Goal: Navigation & Orientation: Find specific page/section

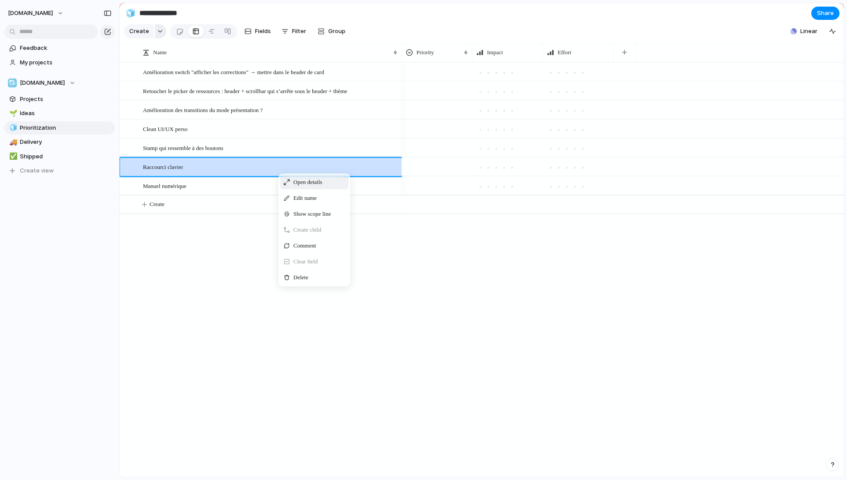
click at [155, 31] on button "button" at bounding box center [160, 31] width 11 height 14
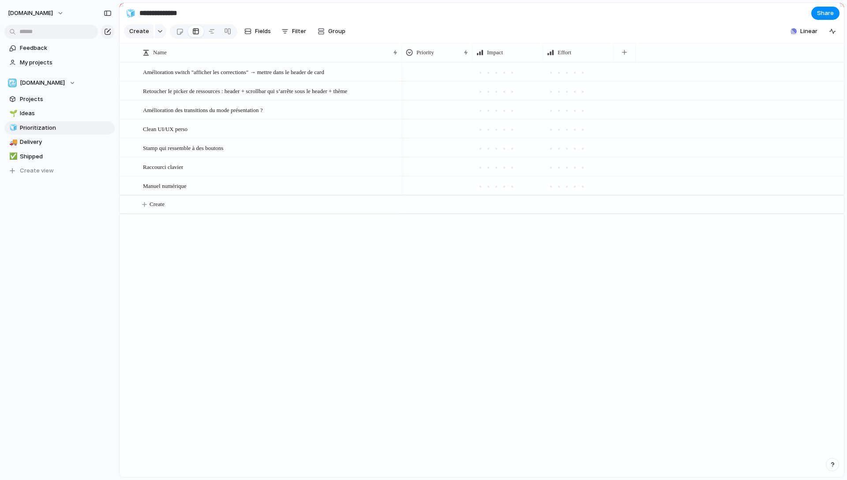
click at [219, 233] on div "Goal Program Initiative Launch Project Customize" at bounding box center [423, 240] width 847 height 480
click at [228, 214] on button "Create" at bounding box center [492, 204] width 729 height 18
click at [799, 37] on button "Linear" at bounding box center [804, 31] width 34 height 13
click at [711, 53] on button "Initiatives 1" at bounding box center [707, 59] width 43 height 14
click at [665, 59] on span "Projects" at bounding box center [663, 59] width 23 height 9
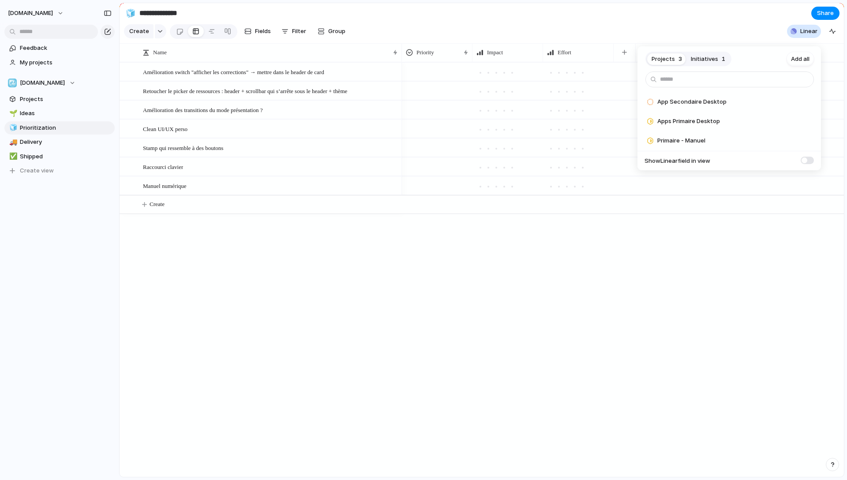
click at [809, 161] on span at bounding box center [807, 161] width 13 height 8
click at [645, 290] on div "Projects 3 Initiatives 1 Add all App Secondaire Desktop Add Apps Primaire Deskt…" at bounding box center [423, 240] width 847 height 480
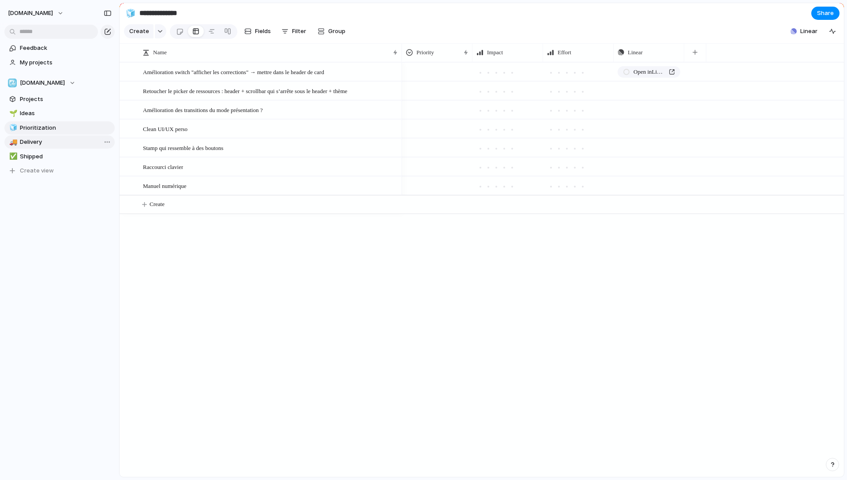
click at [55, 145] on span "Delivery" at bounding box center [66, 142] width 92 height 9
type input "********"
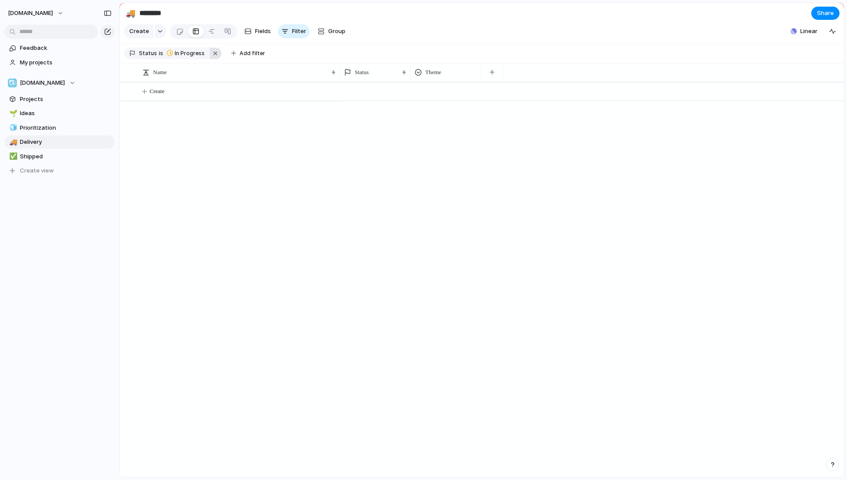
click at [211, 57] on button "button" at bounding box center [215, 53] width 11 height 11
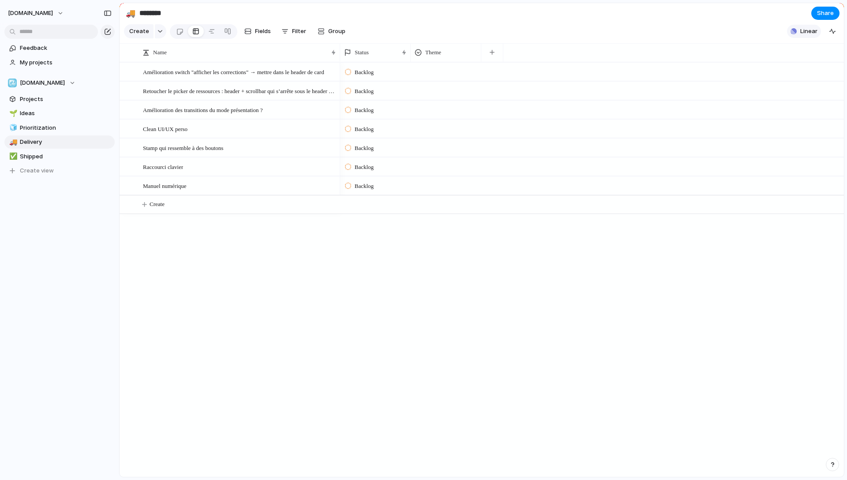
click at [788, 38] on button "Linear" at bounding box center [804, 31] width 34 height 13
click at [810, 158] on span at bounding box center [807, 161] width 13 height 8
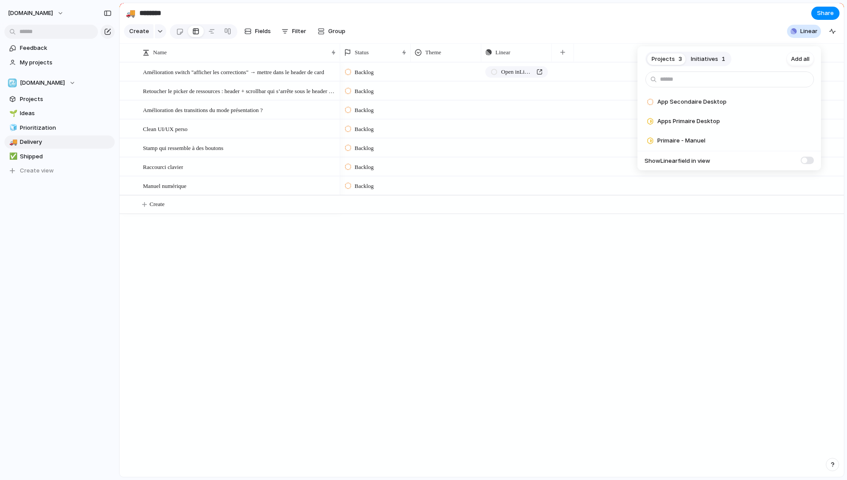
click at [557, 285] on div "Projects 3 Initiatives 1 Add all App Secondaire Desktop Add Apps Primaire Deskt…" at bounding box center [423, 240] width 847 height 480
click at [374, 77] on span "Backlog" at bounding box center [364, 72] width 19 height 9
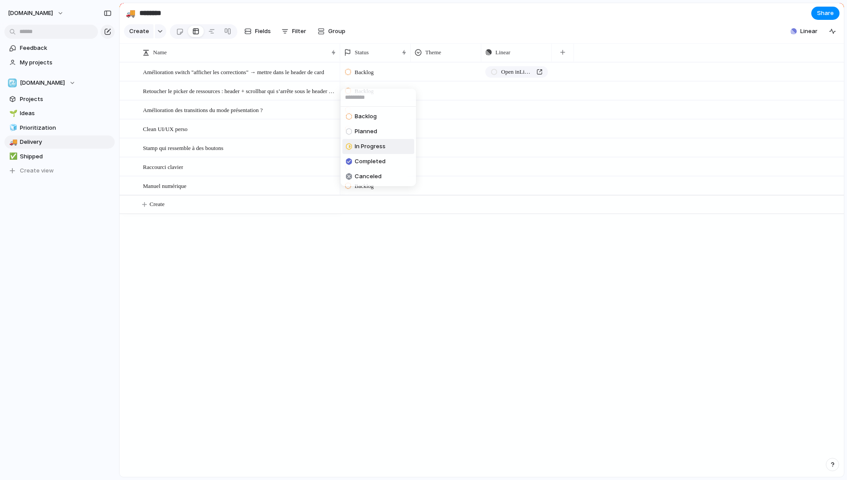
click at [364, 145] on span "In Progress" at bounding box center [370, 146] width 31 height 9
click at [516, 76] on span "Open in Linear" at bounding box center [517, 72] width 32 height 9
click at [388, 95] on div "Backlog" at bounding box center [376, 89] width 70 height 15
click at [398, 81] on div "Backlog Planned In Progress Completed Canceled" at bounding box center [423, 240] width 847 height 480
click at [398, 78] on div "In Progress" at bounding box center [376, 70] width 70 height 15
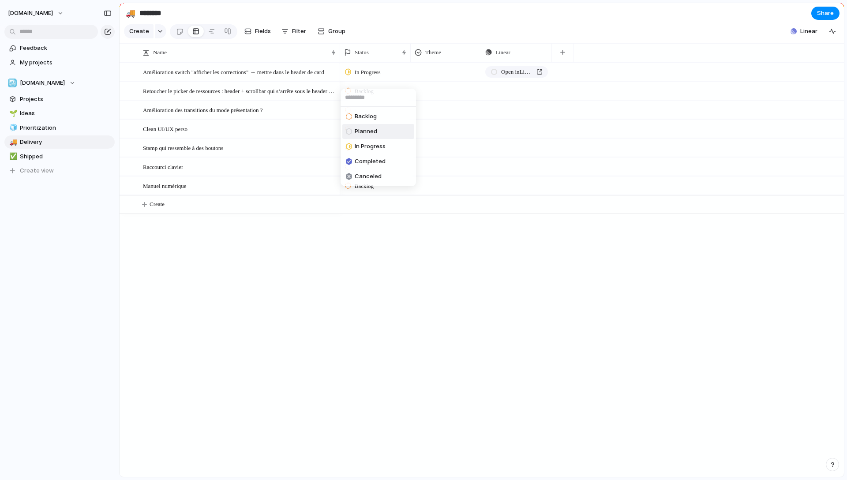
click at [364, 132] on span "Planned" at bounding box center [366, 131] width 23 height 9
click at [382, 248] on div "Planned Open in Linear Backlog Push Backlog Push Backlog Push Backlog Push Back…" at bounding box center [592, 269] width 504 height 415
click at [383, 98] on div "Backlog" at bounding box center [376, 89] width 70 height 15
click at [61, 16] on div "Backlog Planned In Progress Completed Canceled" at bounding box center [423, 240] width 847 height 480
click at [61, 16] on button "[DOMAIN_NAME]" at bounding box center [36, 13] width 64 height 14
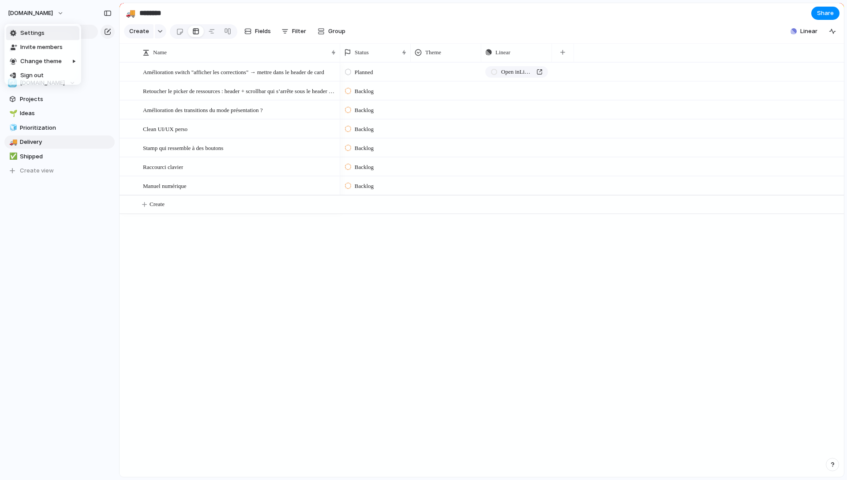
click at [55, 36] on li "Settings" at bounding box center [42, 33] width 73 height 14
